Goal: Information Seeking & Learning: Learn about a topic

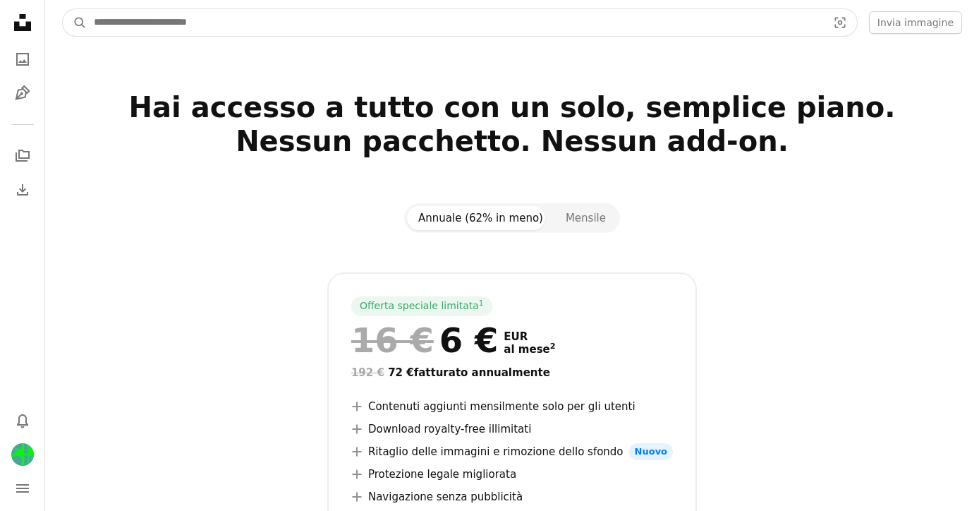
click at [243, 19] on input "Trova visual in tutto il sito" at bounding box center [455, 22] width 736 height 27
type input "**********"
click at [63, 9] on button "A magnifying glass" at bounding box center [75, 22] width 24 height 27
